Goal: Obtain resource: Obtain resource

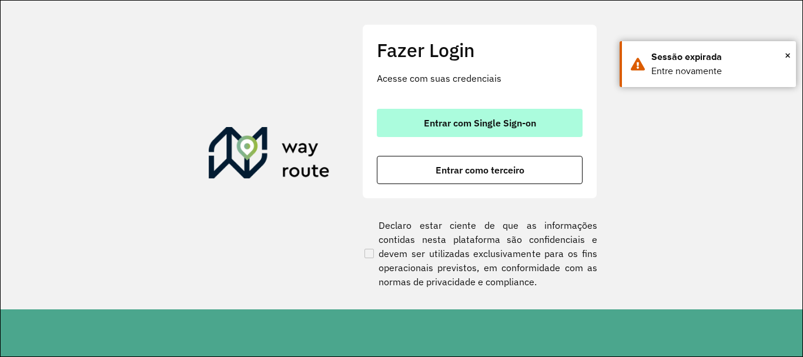
click at [461, 120] on span "Entrar com Single Sign-on" at bounding box center [480, 122] width 112 height 9
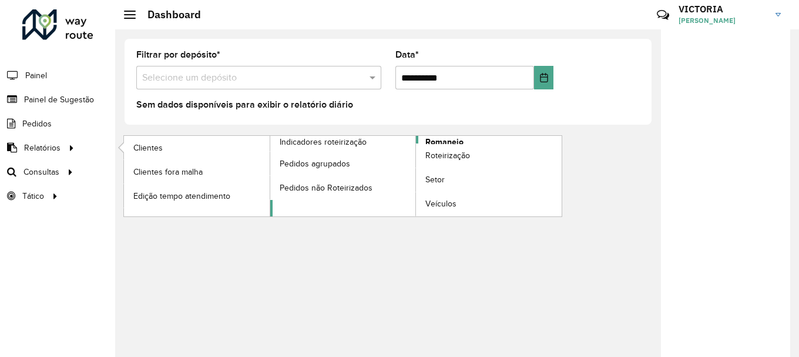
click at [457, 142] on span "Romaneio" at bounding box center [444, 142] width 38 height 12
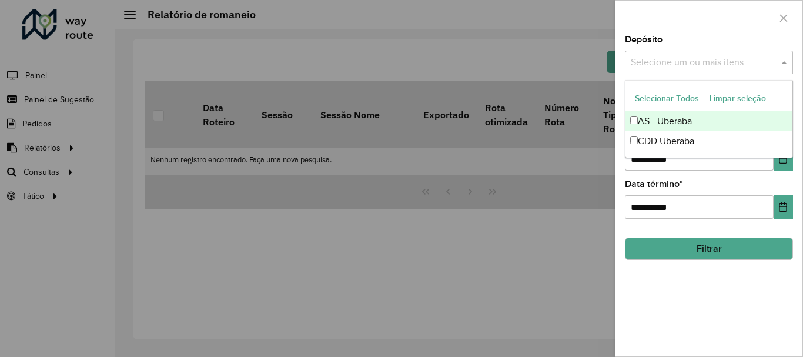
click at [708, 60] on input "text" at bounding box center [703, 63] width 150 height 14
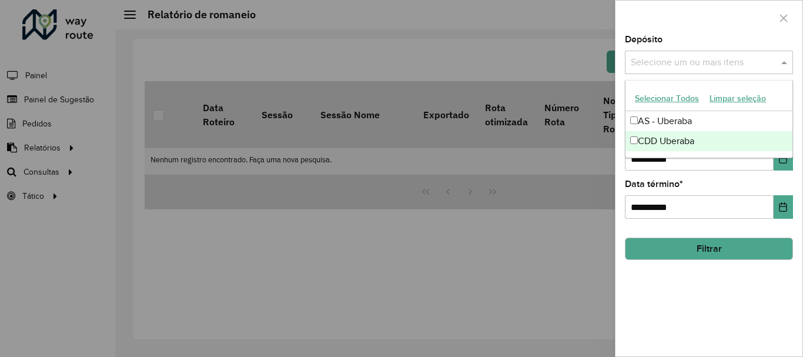
click at [676, 137] on div "CDD Uberaba" at bounding box center [708, 141] width 167 height 20
click at [741, 261] on div "**********" at bounding box center [708, 195] width 187 height 321
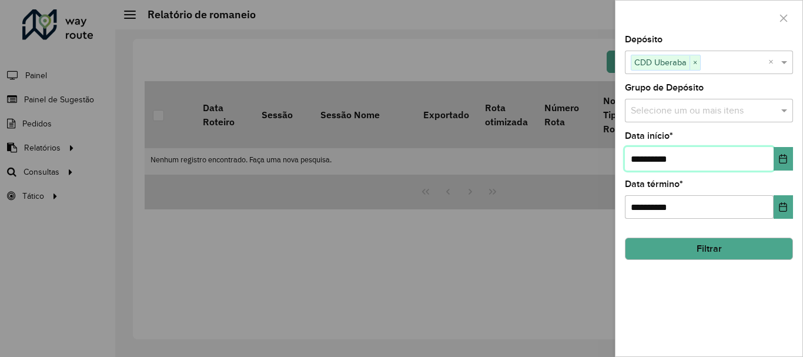
click at [717, 161] on input "**********" at bounding box center [699, 159] width 149 height 24
click at [779, 158] on icon "Choose Date" at bounding box center [783, 158] width 8 height 9
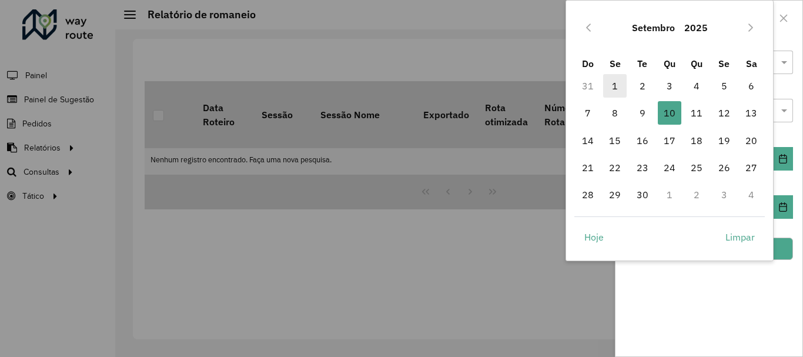
click at [621, 87] on span "1" at bounding box center [615, 86] width 24 height 24
type input "**********"
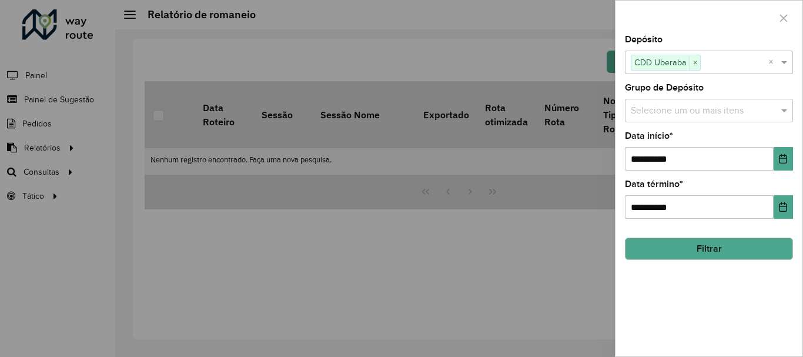
click at [730, 239] on button "Filtrar" at bounding box center [709, 248] width 168 height 22
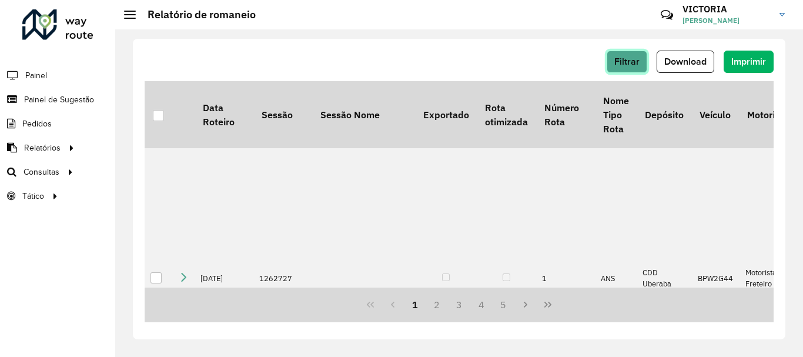
click at [641, 60] on button "Filtrar" at bounding box center [626, 62] width 41 height 22
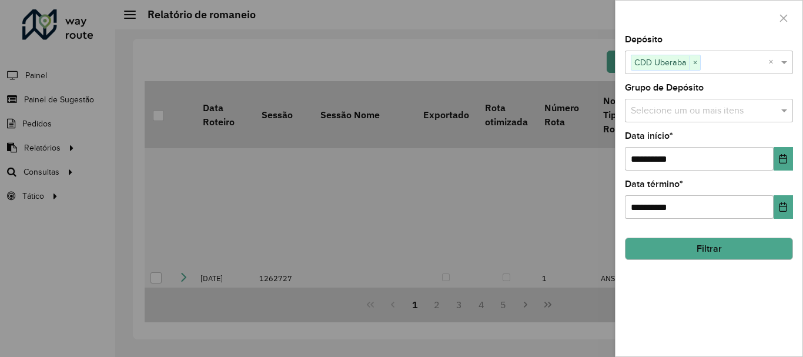
click at [518, 83] on div at bounding box center [401, 178] width 803 height 357
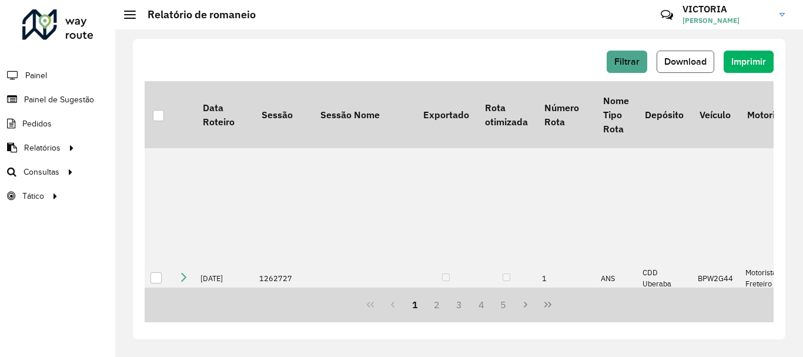
click at [676, 63] on span "Download" at bounding box center [685, 61] width 42 height 10
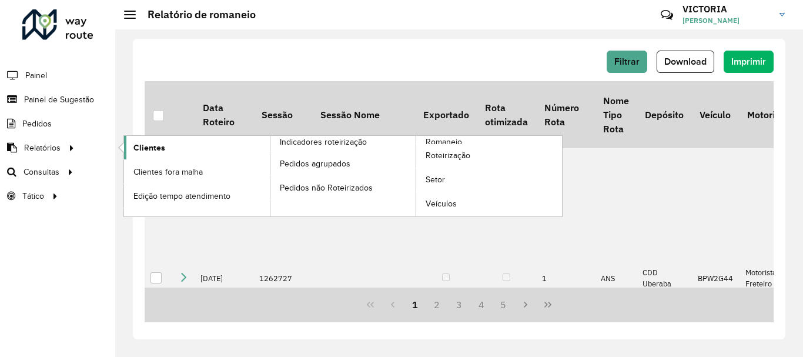
click at [204, 149] on link "Clientes" at bounding box center [197, 148] width 146 height 24
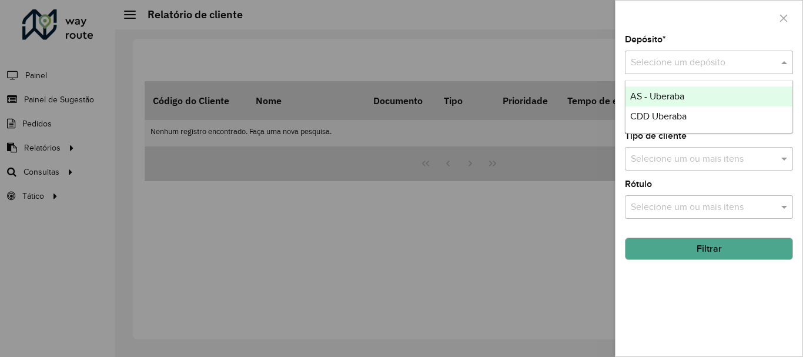
click at [747, 73] on div "Selecione um depósito" at bounding box center [709, 63] width 168 height 24
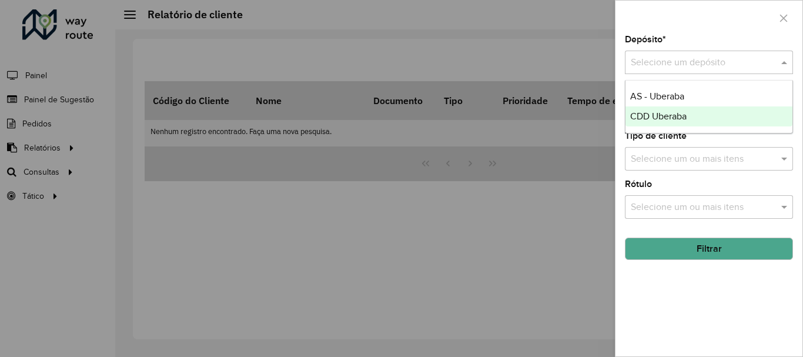
click at [728, 114] on div "CDD Uberaba" at bounding box center [708, 116] width 167 height 20
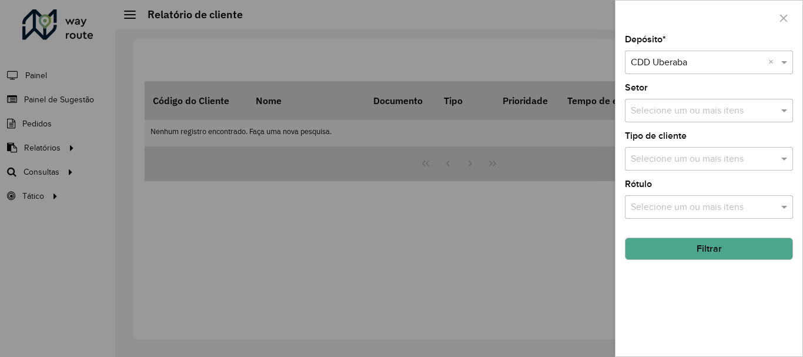
click at [712, 240] on button "Filtrar" at bounding box center [709, 248] width 168 height 22
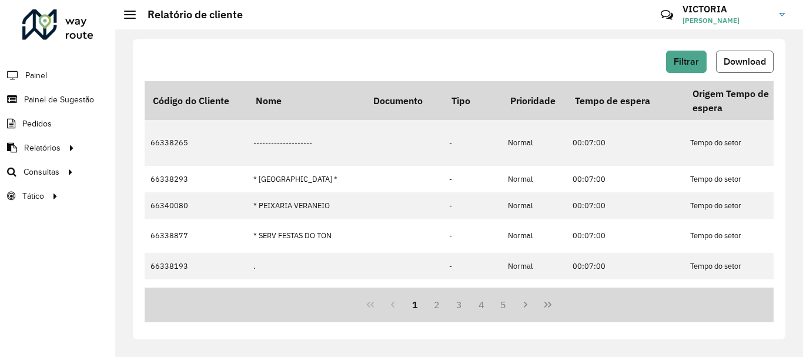
click at [748, 62] on span "Download" at bounding box center [744, 61] width 42 height 10
click at [177, 196] on link "Setores" at bounding box center [196, 196] width 144 height 24
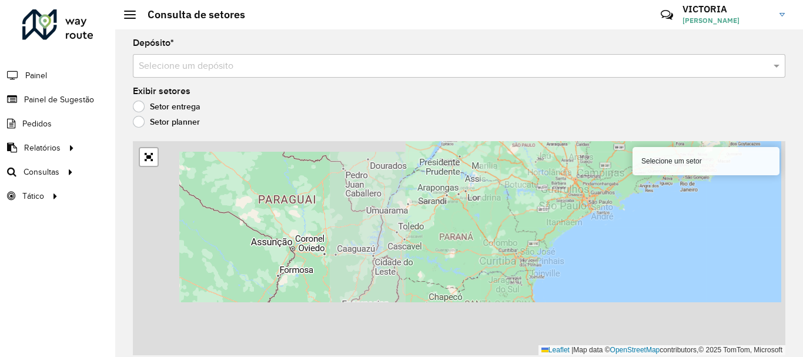
click at [391, 50] on div "Depósito * Selecione um depósito" at bounding box center [459, 58] width 652 height 39
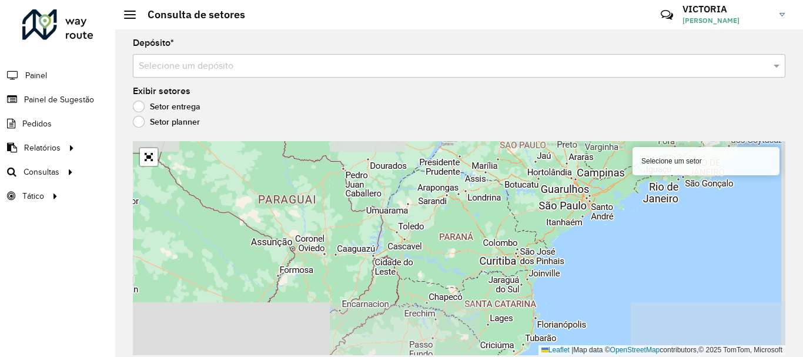
click at [391, 66] on input "text" at bounding box center [447, 66] width 617 height 14
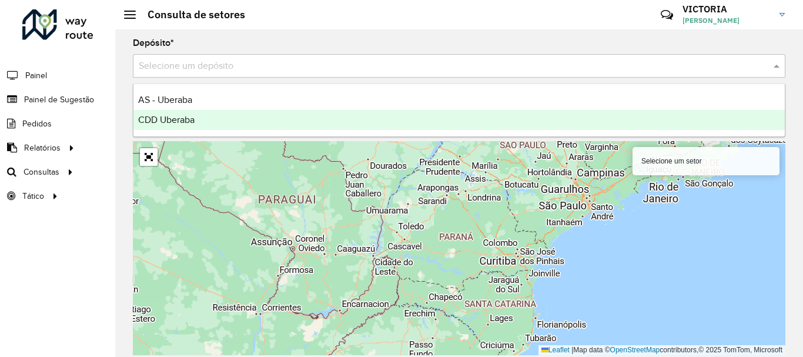
click at [290, 112] on div "CDD Uberaba" at bounding box center [458, 120] width 651 height 20
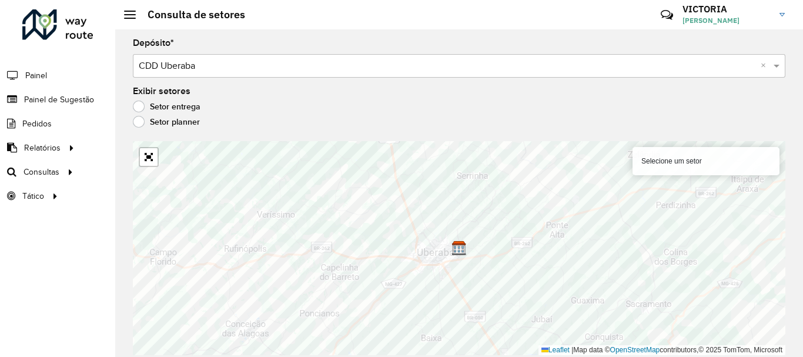
click at [702, 160] on div "Selecione um setor" at bounding box center [705, 161] width 147 height 28
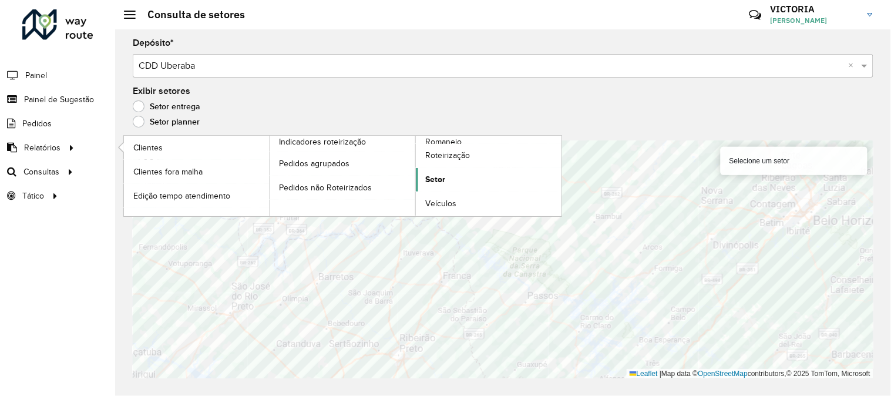
click at [458, 177] on link "Setor" at bounding box center [489, 180] width 146 height 24
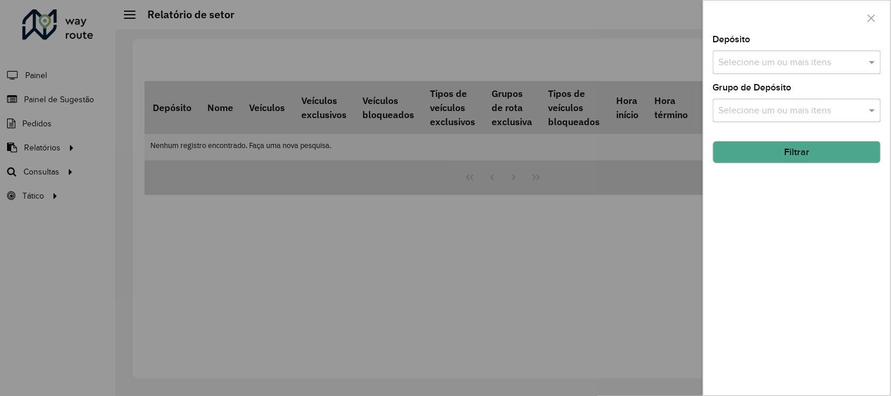
click at [799, 65] on input "text" at bounding box center [791, 63] width 150 height 14
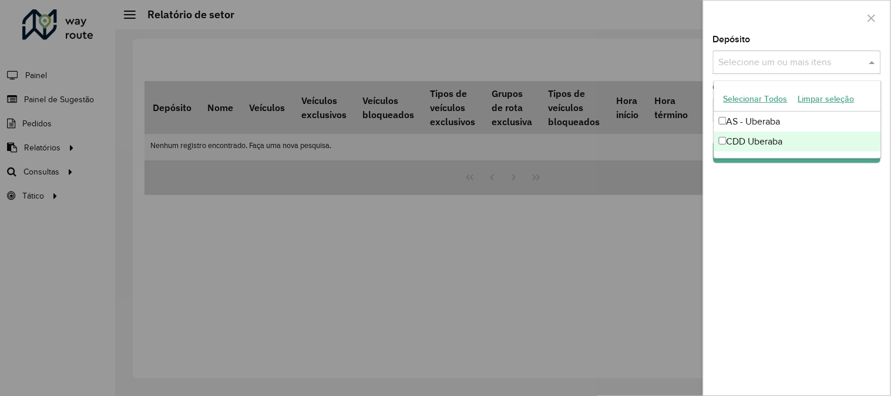
click at [796, 139] on div "CDD Uberaba" at bounding box center [798, 142] width 167 height 20
click at [787, 206] on div "Depósito Selecione um ou mais itens CDD Uberaba × × Grupo de Depósito Selecione…" at bounding box center [797, 215] width 187 height 360
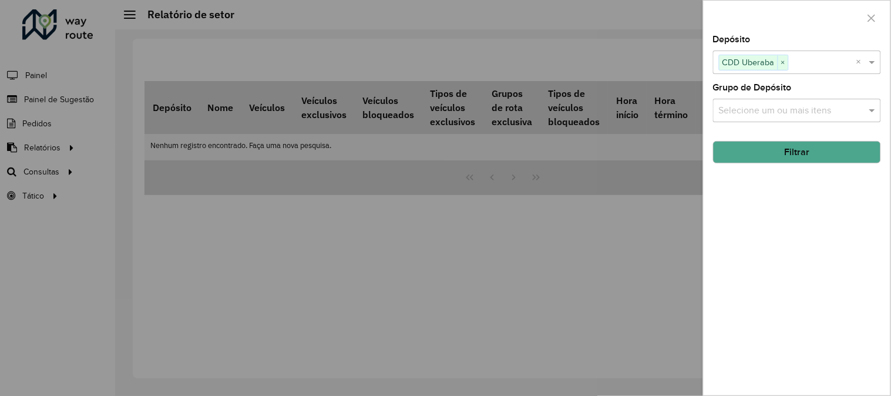
click at [799, 156] on button "Filtrar" at bounding box center [797, 152] width 168 height 22
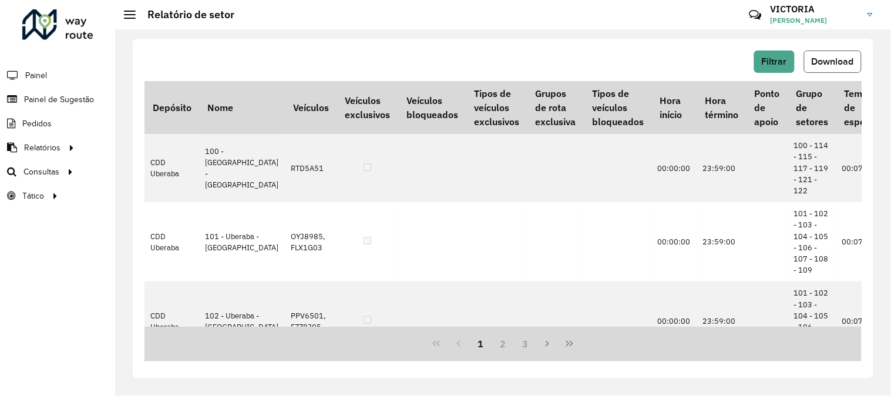
click at [799, 53] on button "Download" at bounding box center [833, 62] width 58 height 22
